Goal: Find specific page/section: Find specific page/section

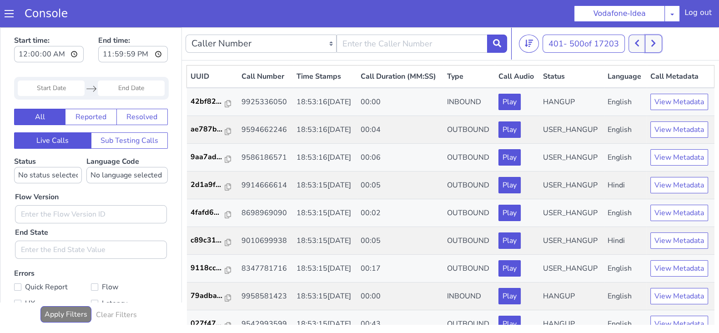
click at [647, 42] on button at bounding box center [653, 44] width 17 height 18
click at [638, 49] on button at bounding box center [636, 44] width 17 height 18
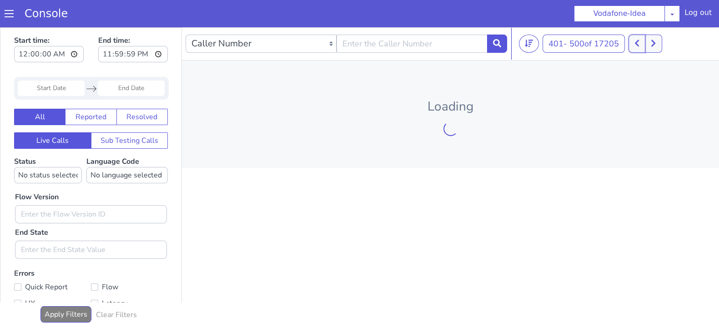
click at [638, 49] on button at bounding box center [636, 44] width 17 height 18
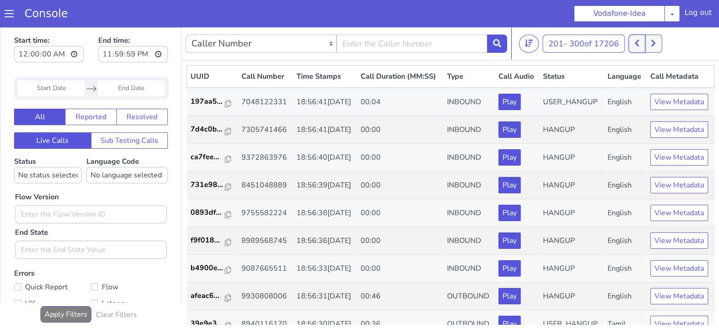
click at [638, 49] on button at bounding box center [636, 44] width 17 height 18
click at [646, 42] on icon at bounding box center [643, 43] width 5 height 8
click at [636, 41] on button at bounding box center [636, 44] width 17 height 18
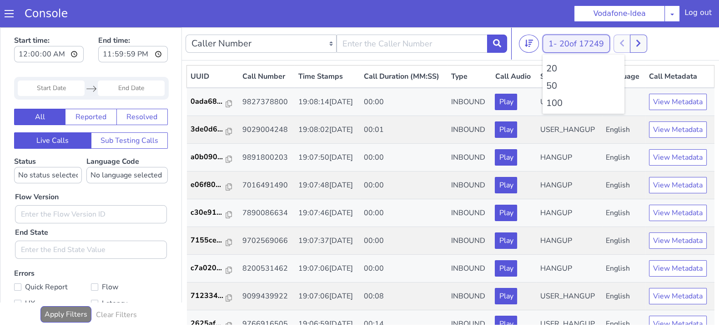
click at [560, 44] on button "1 - 20 of 17249" at bounding box center [575, 44] width 67 height 18
click at [550, 100] on li "100" at bounding box center [583, 103] width 75 height 14
click at [636, 43] on button at bounding box center [638, 44] width 17 height 18
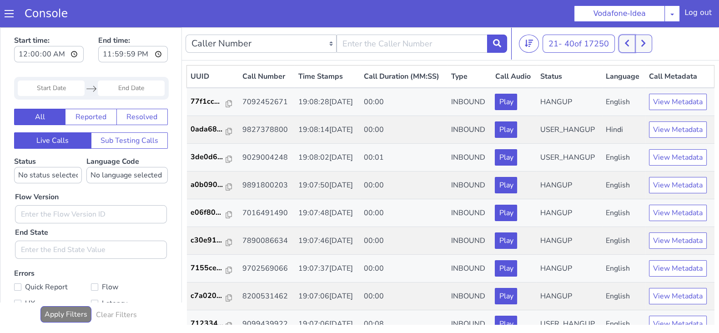
click at [624, 43] on button at bounding box center [626, 44] width 17 height 18
click at [557, 48] on button "1 - 20 of 17250" at bounding box center [575, 44] width 67 height 18
click at [551, 103] on li "100" at bounding box center [583, 103] width 75 height 14
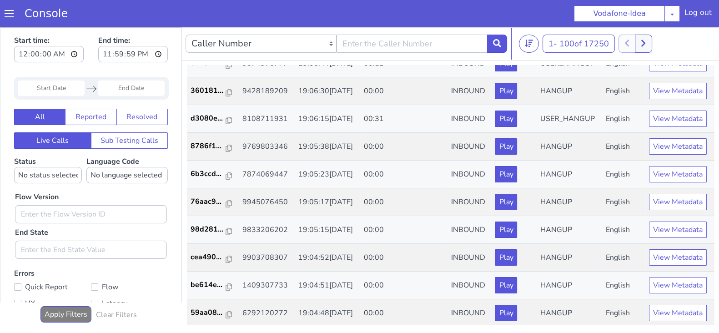
scroll to position [2, 0]
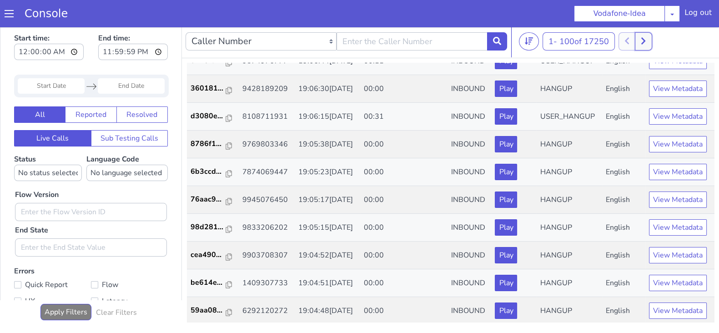
click at [651, 44] on button at bounding box center [643, 41] width 17 height 18
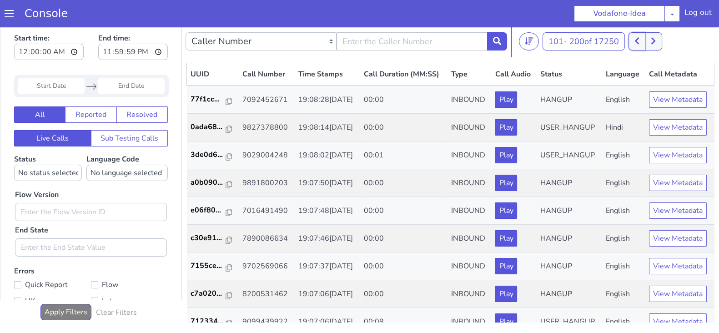
click at [635, 45] on button at bounding box center [636, 41] width 17 height 18
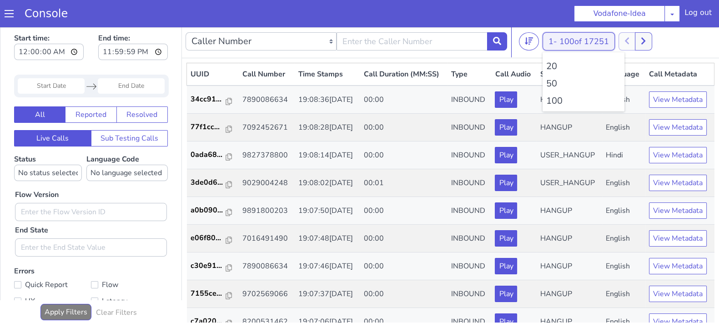
click at [560, 43] on button "1 - 100 of 17251" at bounding box center [578, 41] width 72 height 18
click at [553, 100] on li "100" at bounding box center [583, 101] width 75 height 14
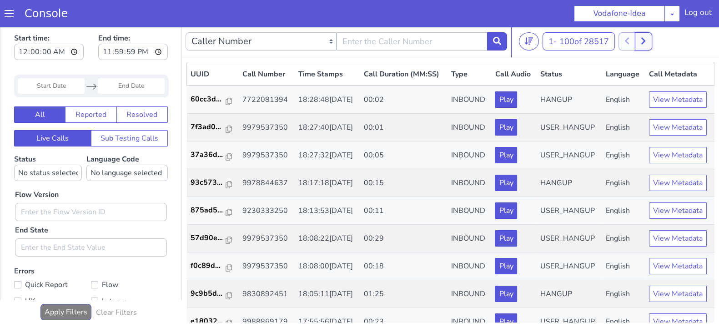
click at [639, 34] on button at bounding box center [643, 41] width 17 height 18
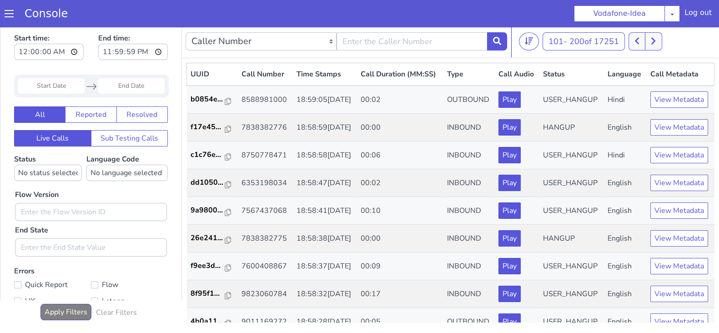
click at [629, 38] on div "101 - 200 of 17251 20 50 100" at bounding box center [617, 41] width 196 height 18
click at [636, 38] on icon at bounding box center [636, 41] width 5 height 8
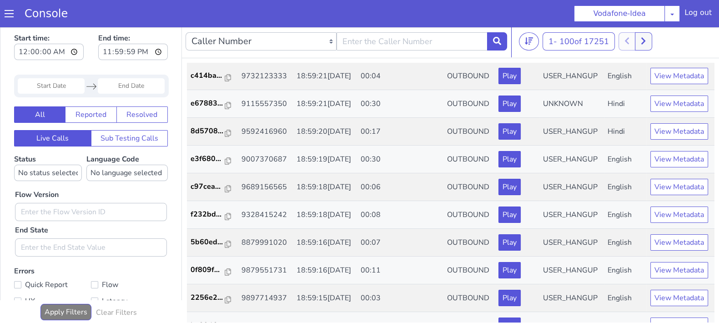
scroll to position [1604, 0]
